Goal: Transaction & Acquisition: Purchase product/service

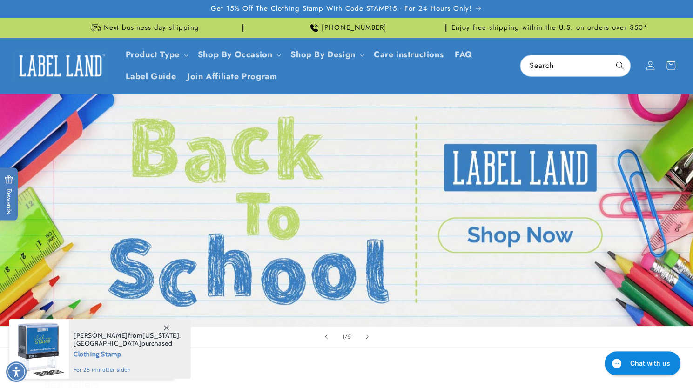
scroll to position [9, 0]
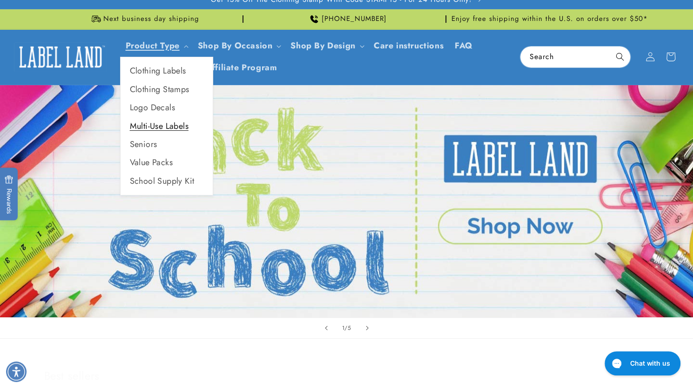
click at [154, 128] on link "Multi-Use Labels" at bounding box center [167, 126] width 92 height 18
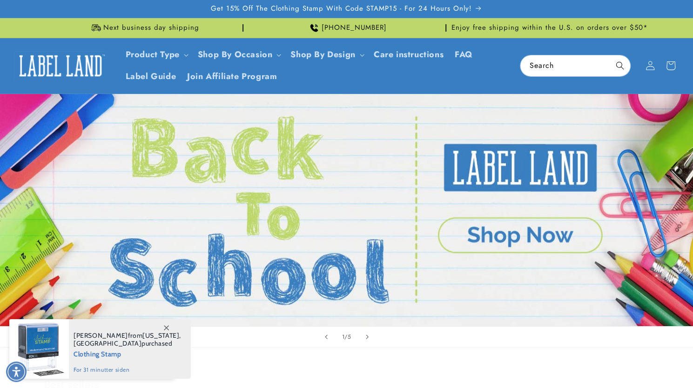
click at [489, 237] on link "1 of 5" at bounding box center [346, 210] width 693 height 232
